Goal: Task Accomplishment & Management: Use online tool/utility

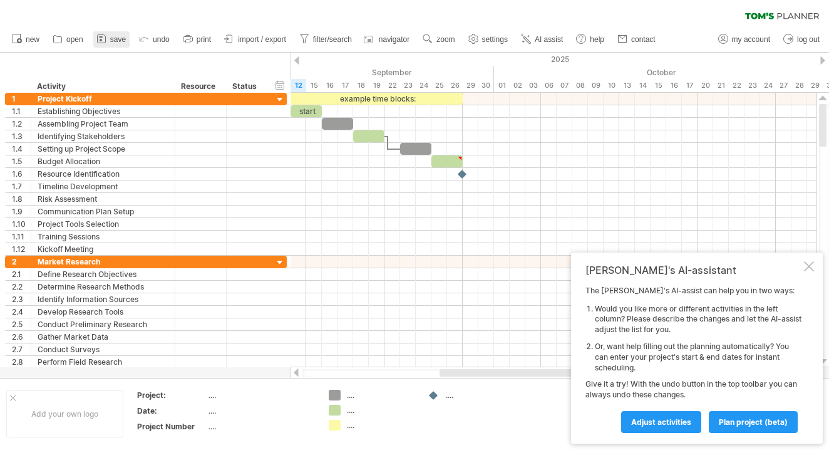
click at [115, 36] on span "save" at bounding box center [118, 39] width 16 height 9
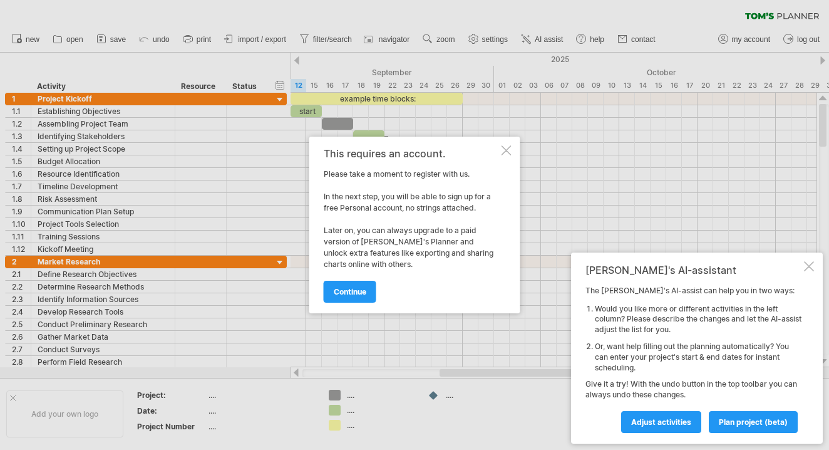
click at [365, 277] on div "continue" at bounding box center [411, 286] width 175 height 32
click at [362, 289] on span "continue" at bounding box center [350, 291] width 33 height 9
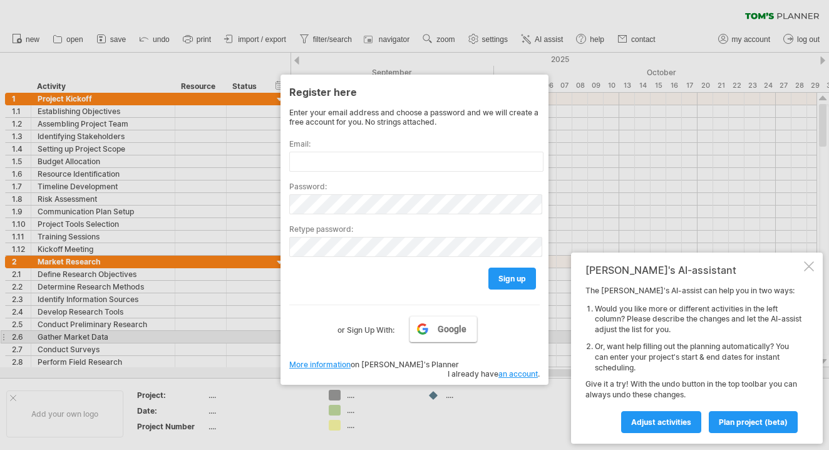
click at [440, 333] on span "Google" at bounding box center [452, 329] width 29 height 10
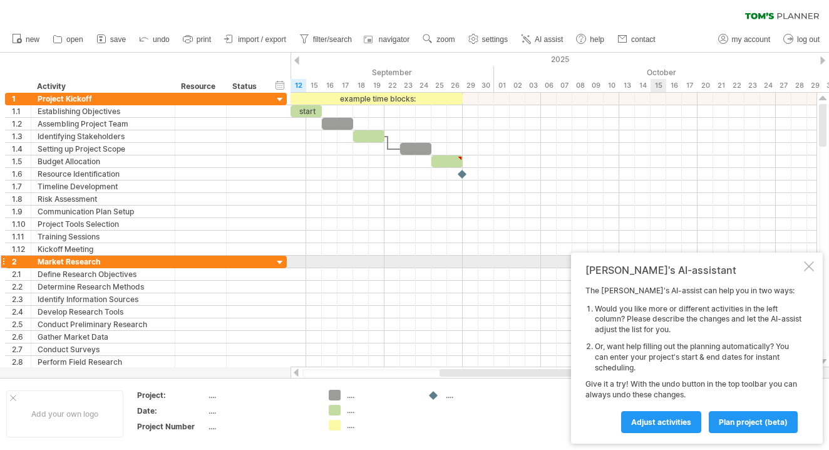
click at [748, 423] on span "plan project (beta)" at bounding box center [753, 421] width 69 height 9
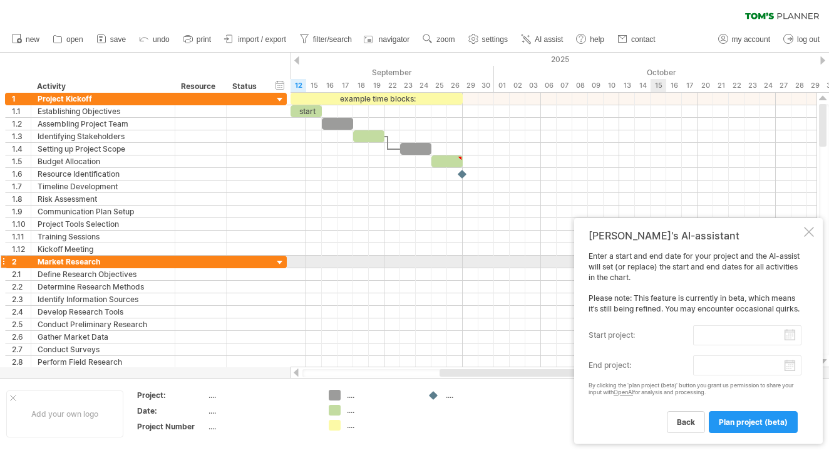
click at [748, 423] on span "plan project (beta)" at bounding box center [753, 421] width 69 height 9
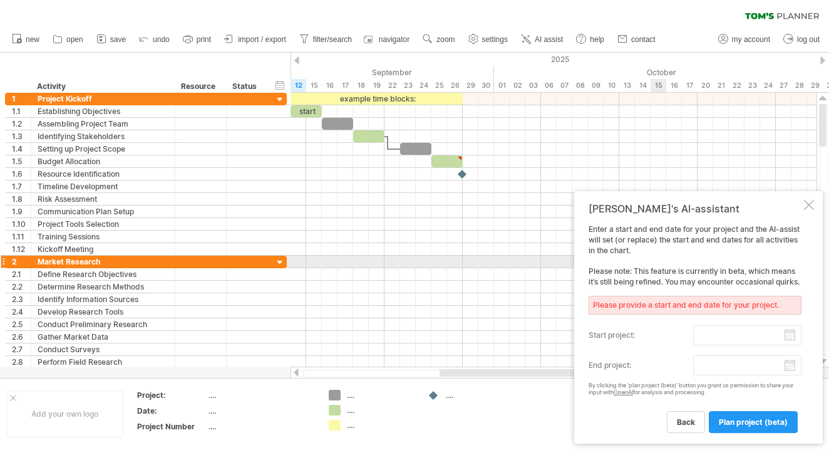
click at [748, 423] on span "plan project (beta)" at bounding box center [753, 421] width 69 height 9
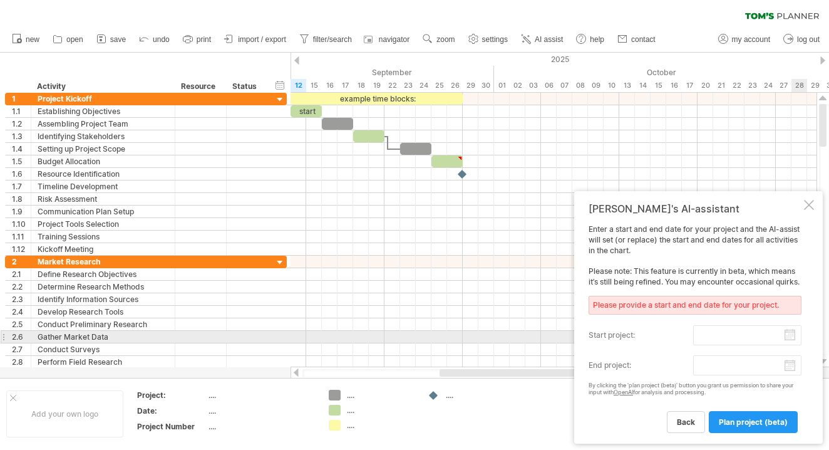
click at [784, 338] on input "start project:" at bounding box center [747, 335] width 108 height 20
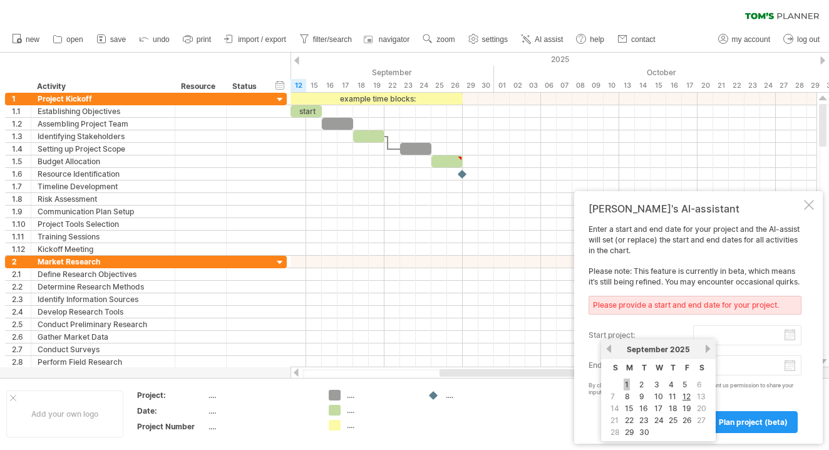
click at [626, 386] on link "1" at bounding box center [627, 384] width 6 height 12
type input "********"
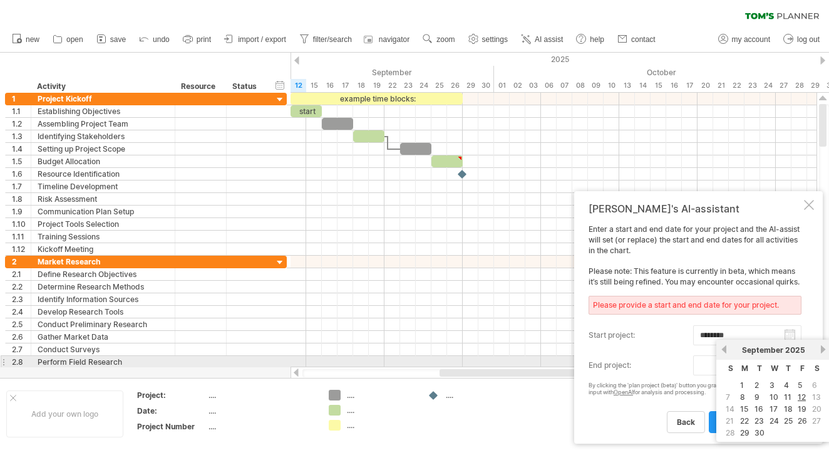
click at [789, 365] on body "progress(100%) Trying to reach [DOMAIN_NAME] Connected again... 0% clear filter…" at bounding box center [414, 226] width 829 height 452
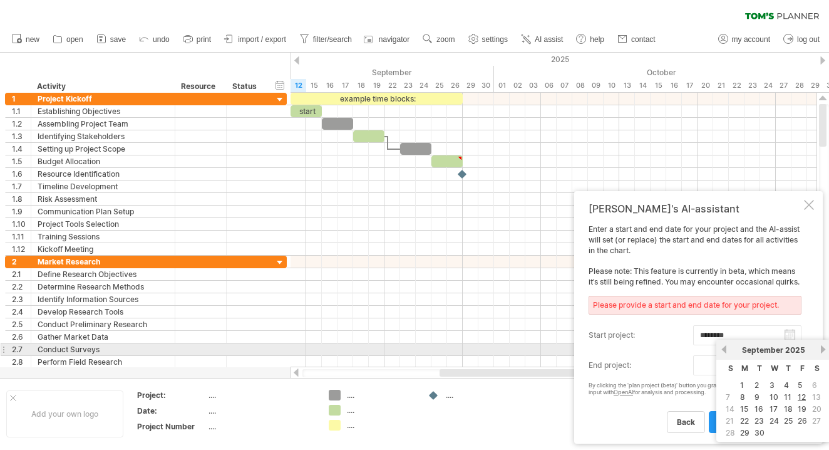
click at [819, 347] on div "[DATE]" at bounding box center [773, 349] width 91 height 9
click at [760, 434] on link "30" at bounding box center [759, 433] width 13 height 12
type input "********"
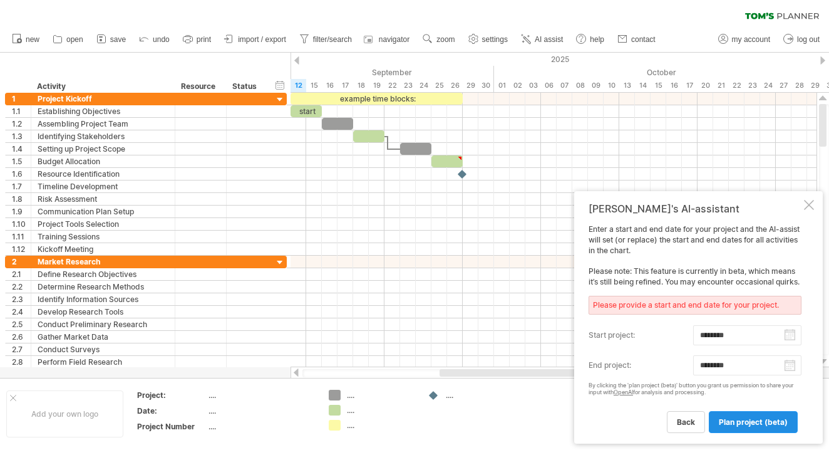
click at [748, 420] on span "plan project (beta)" at bounding box center [753, 421] width 69 height 9
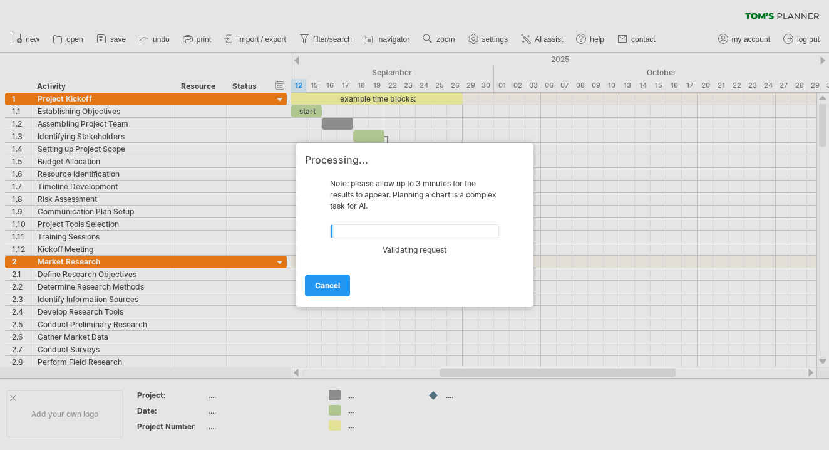
click at [553, 1] on div at bounding box center [414, 225] width 829 height 450
